Goal: Information Seeking & Learning: Learn about a topic

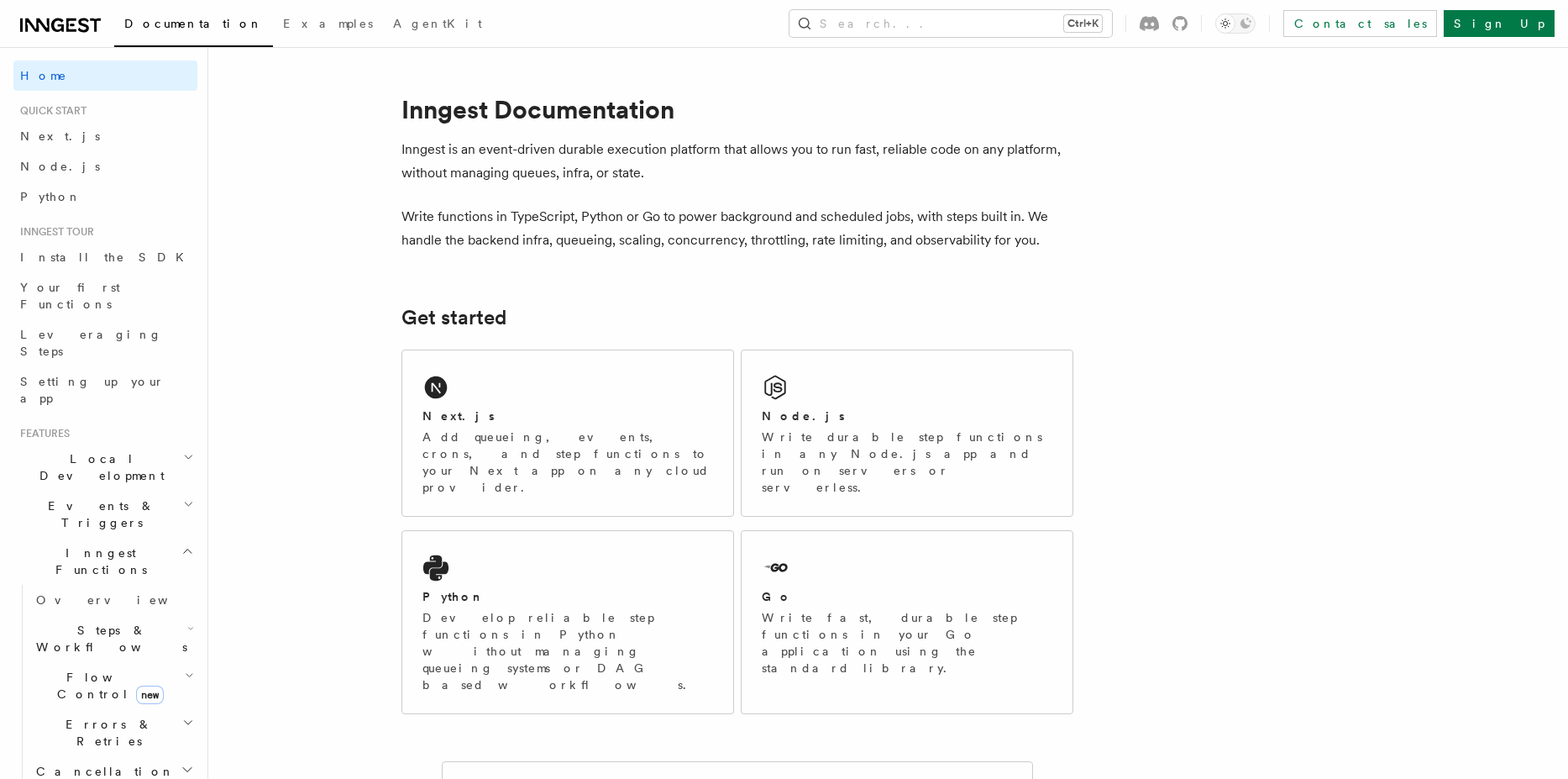
click at [63, 30] on icon at bounding box center [57, 25] width 13 height 14
click at [273, 31] on link "Examples" at bounding box center [328, 25] width 110 height 41
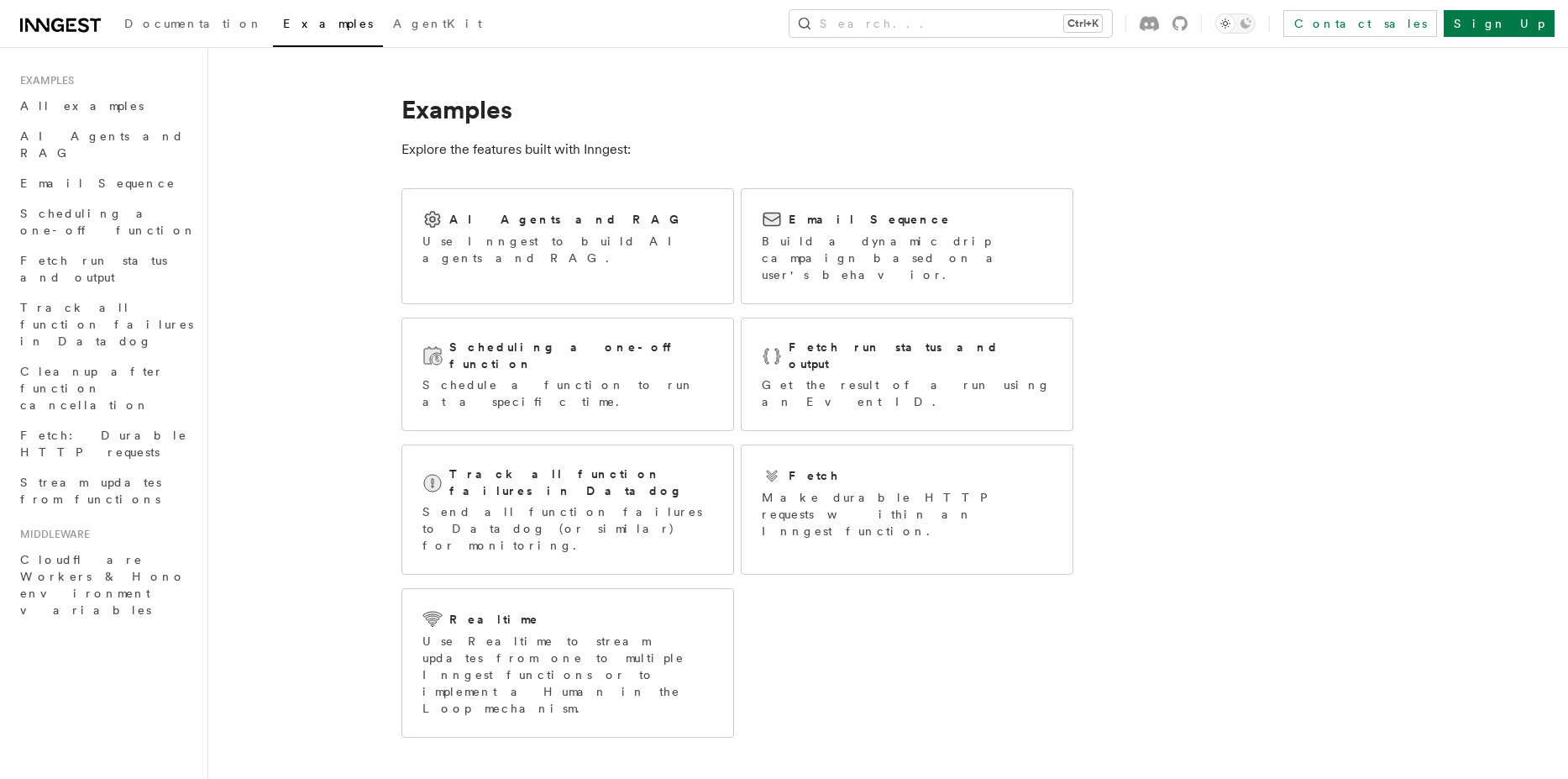
click at [44, 17] on icon at bounding box center [60, 25] width 81 height 20
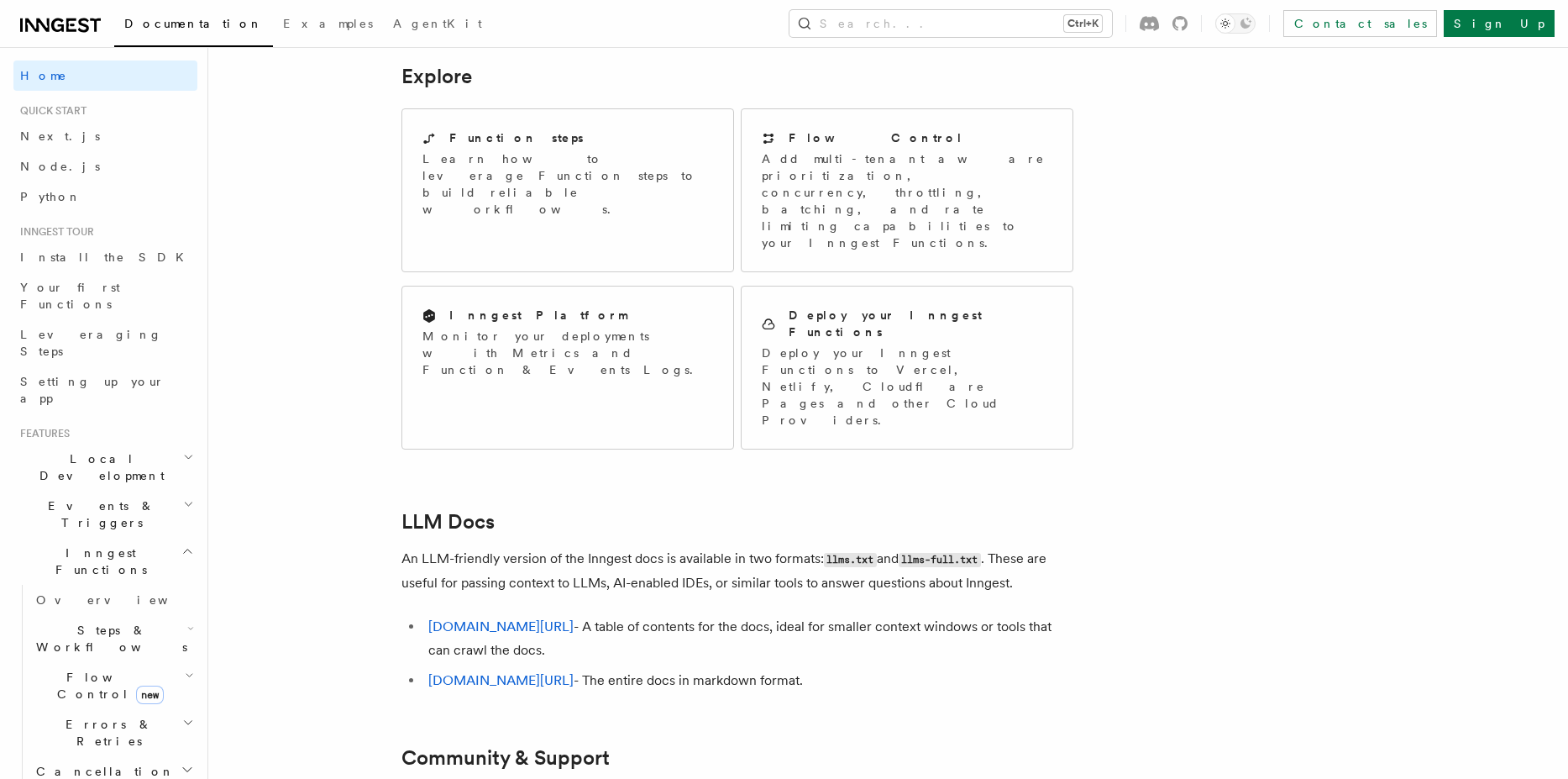
scroll to position [1365, 0]
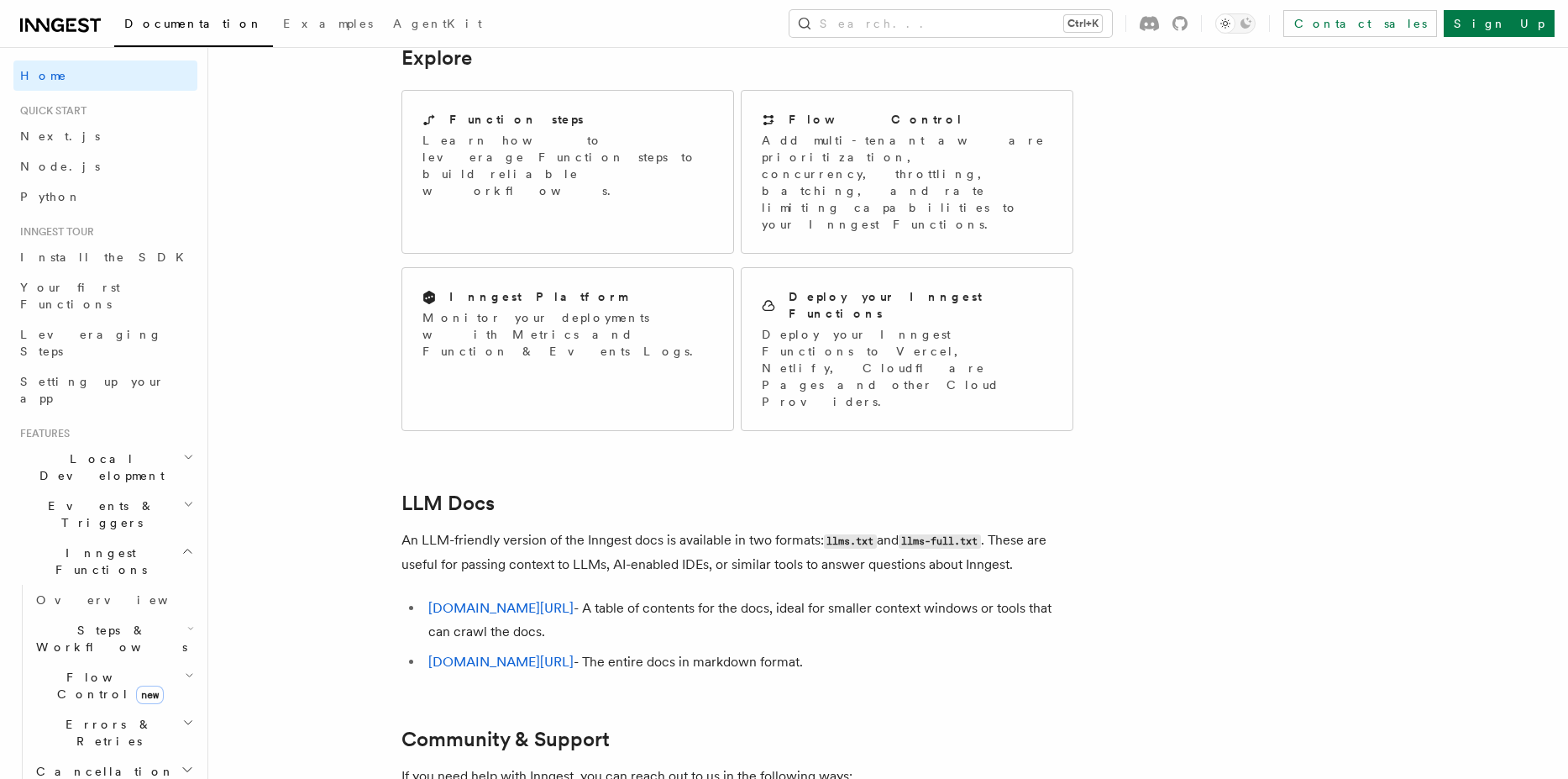
click at [72, 16] on icon at bounding box center [60, 25] width 81 height 20
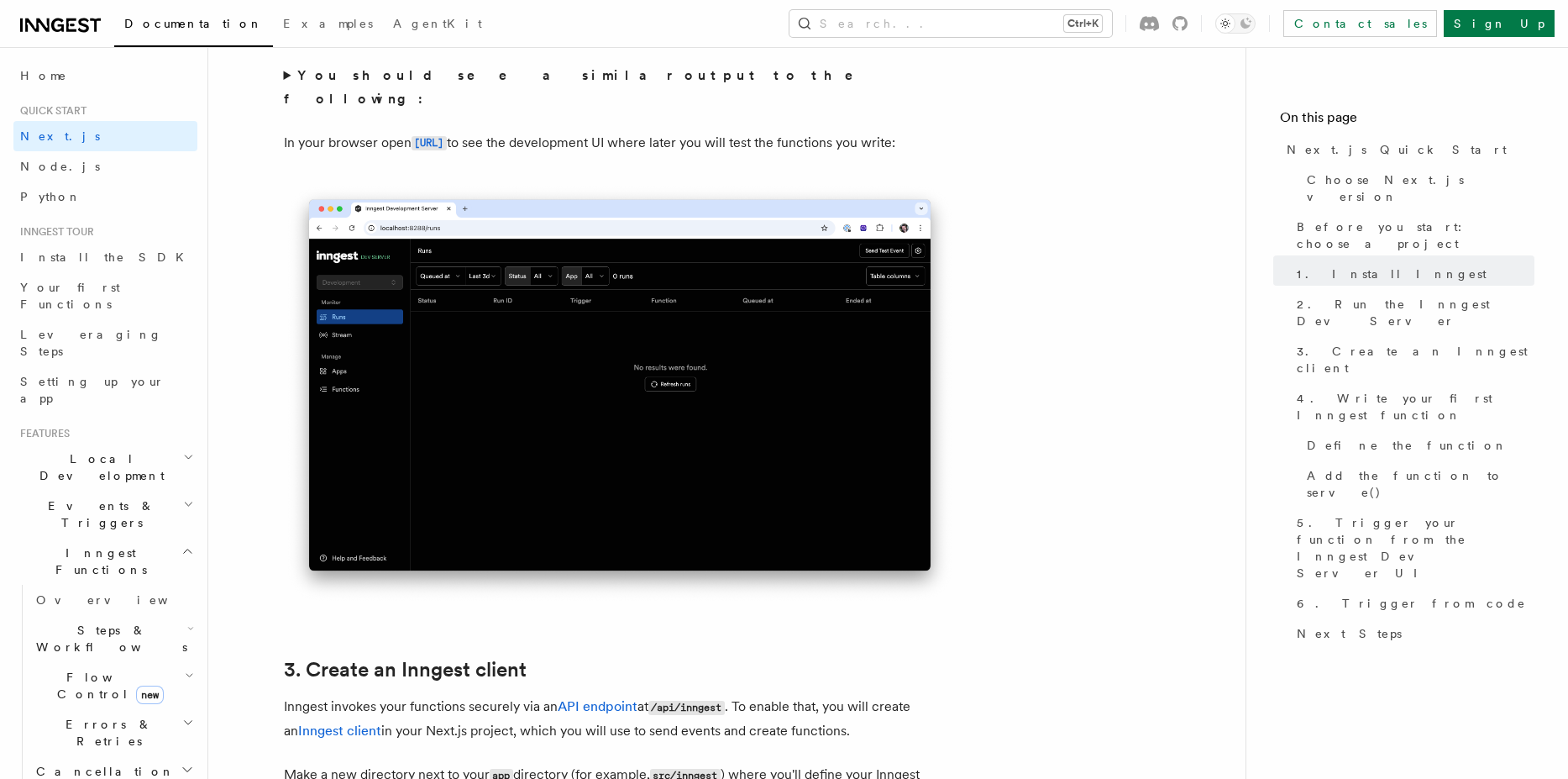
scroll to position [1412, 0]
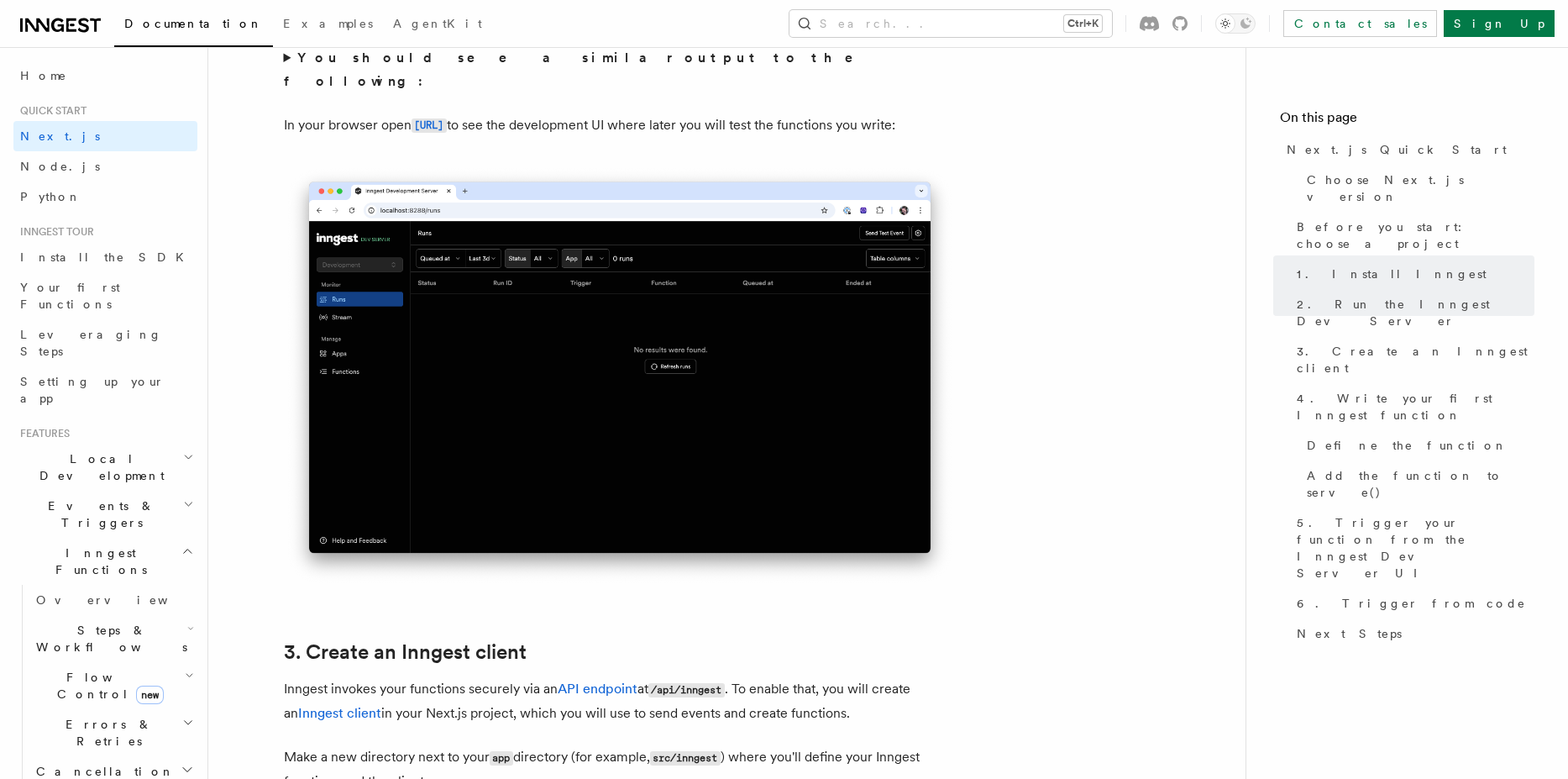
click at [489, 365] on img at bounding box center [620, 376] width 672 height 422
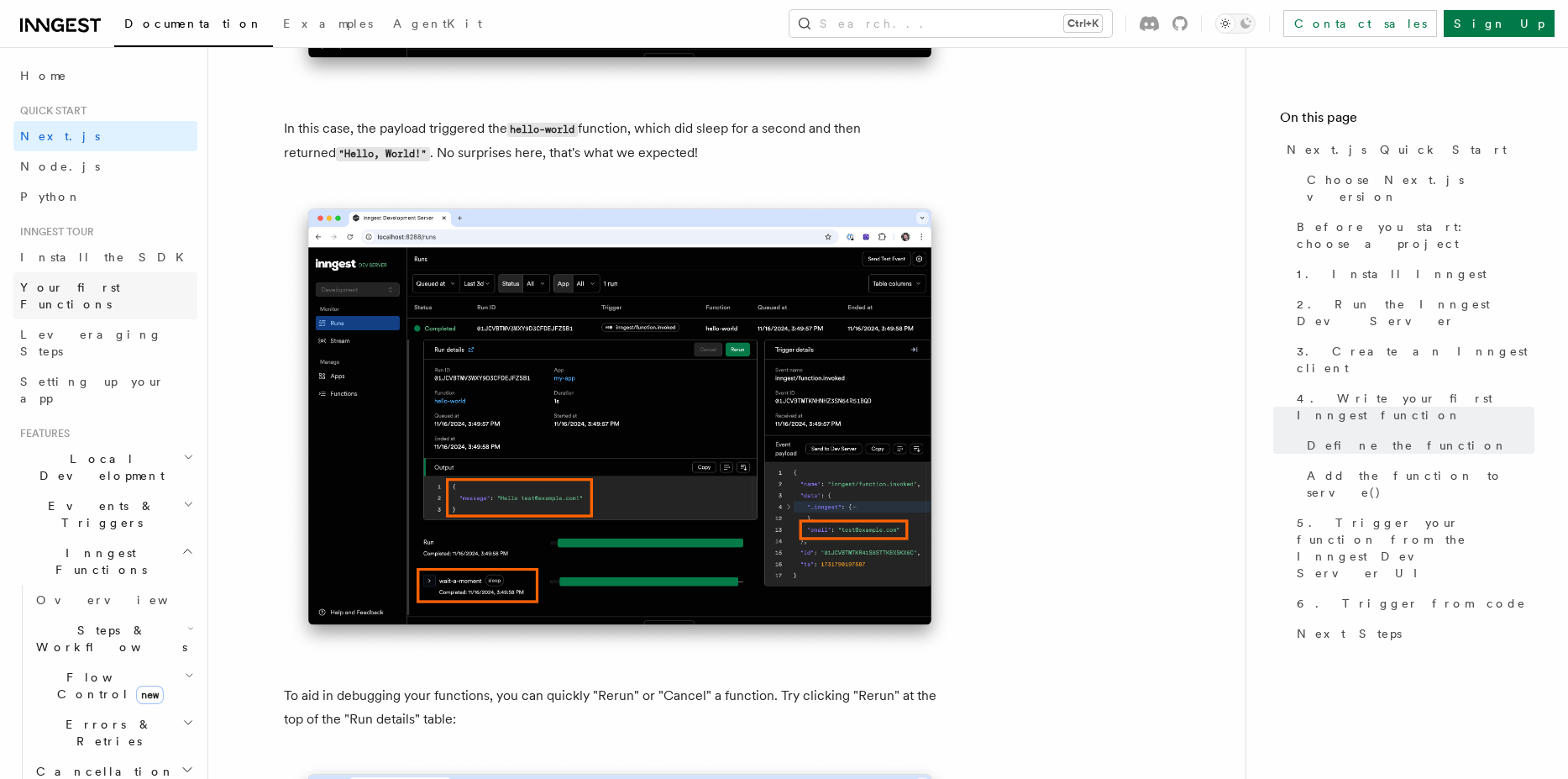
scroll to position [6654, 0]
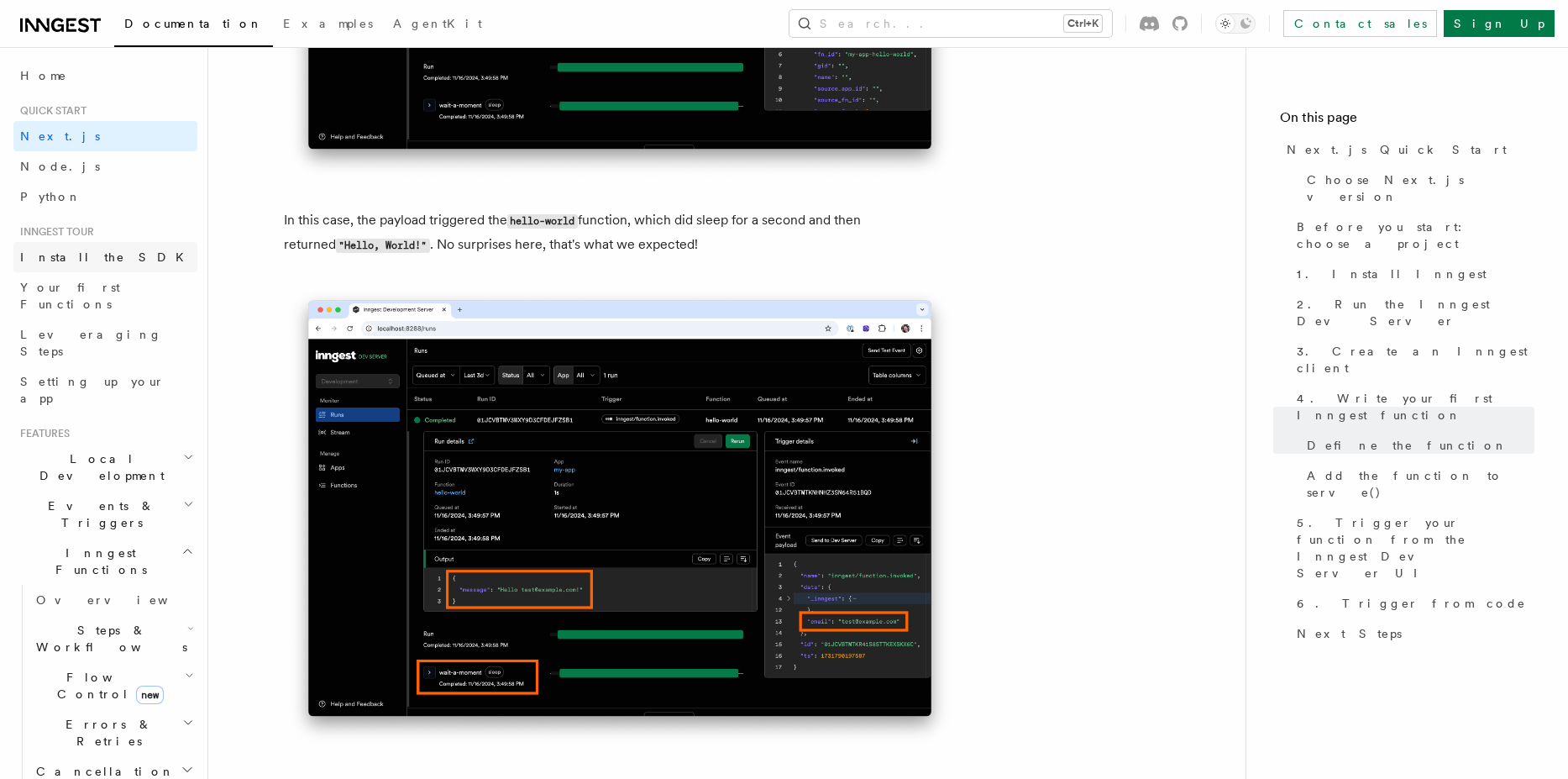
click at [74, 259] on span "Install the SDK" at bounding box center [107, 258] width 174 height 14
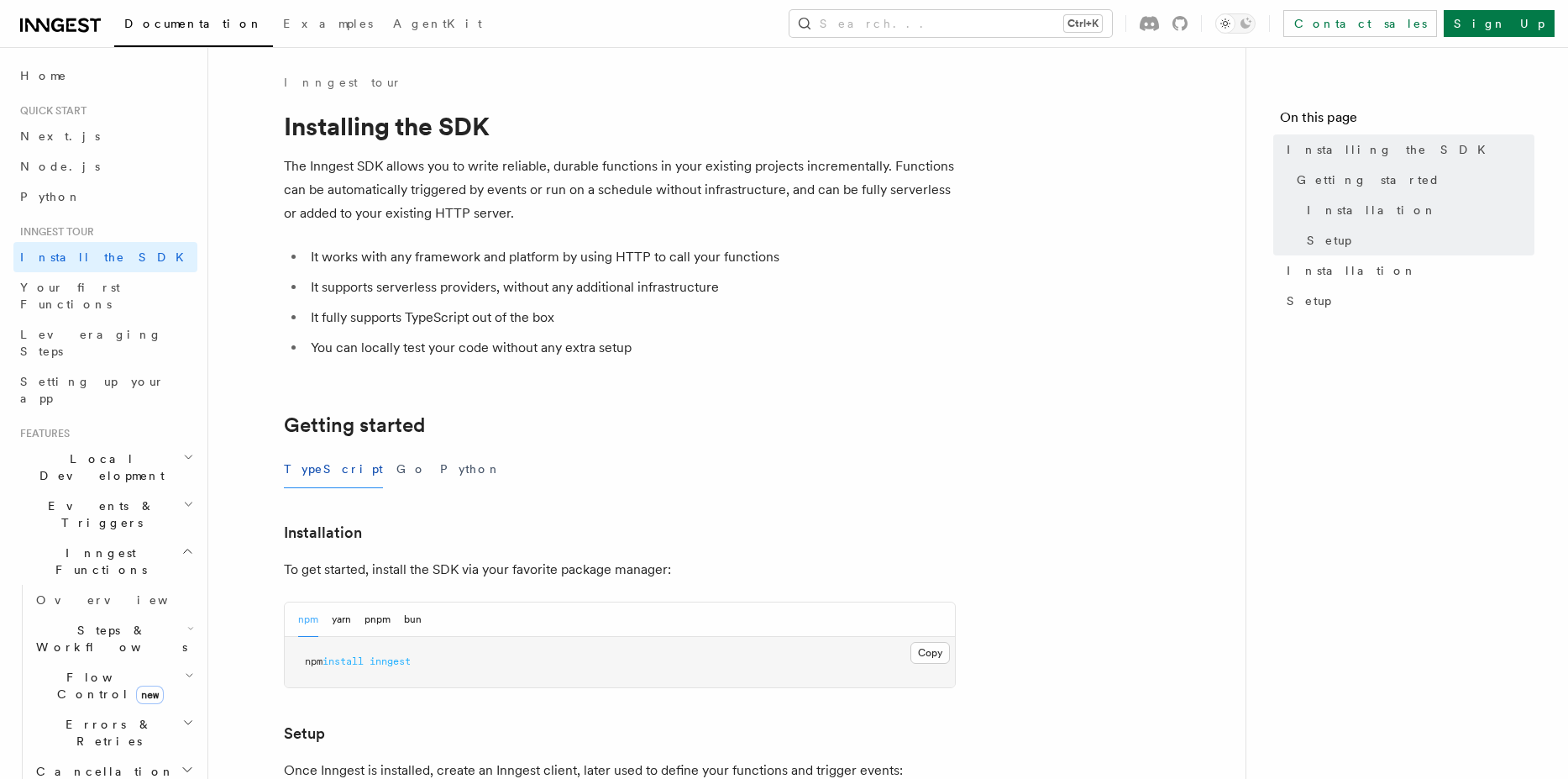
click at [47, 16] on icon at bounding box center [60, 25] width 81 height 20
